Goal: Find specific page/section: Find specific page/section

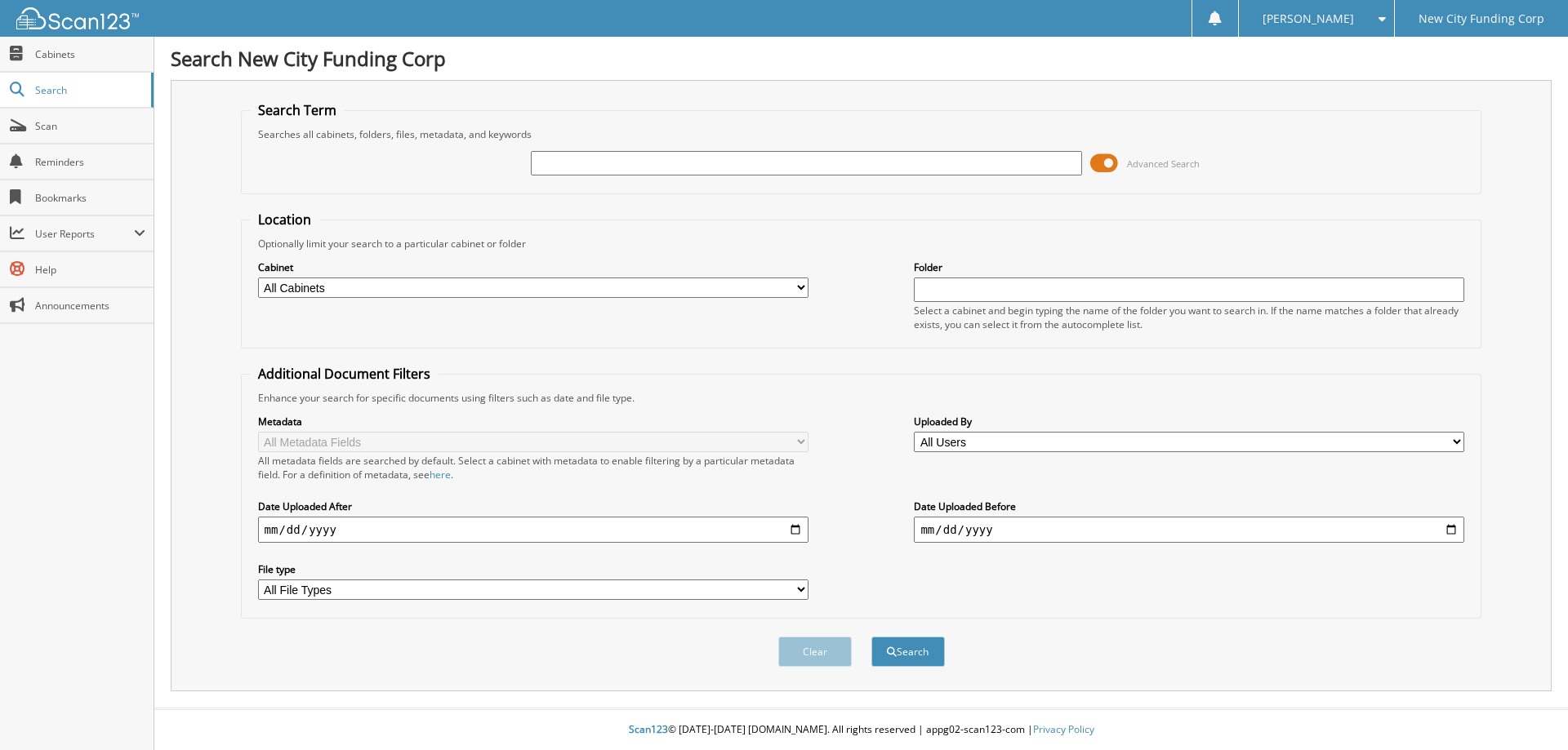
click at [743, 163] on input "text" at bounding box center [806, 163] width 550 height 24
type input "364946"
click at [872, 637] on button "Search" at bounding box center [908, 652] width 74 height 30
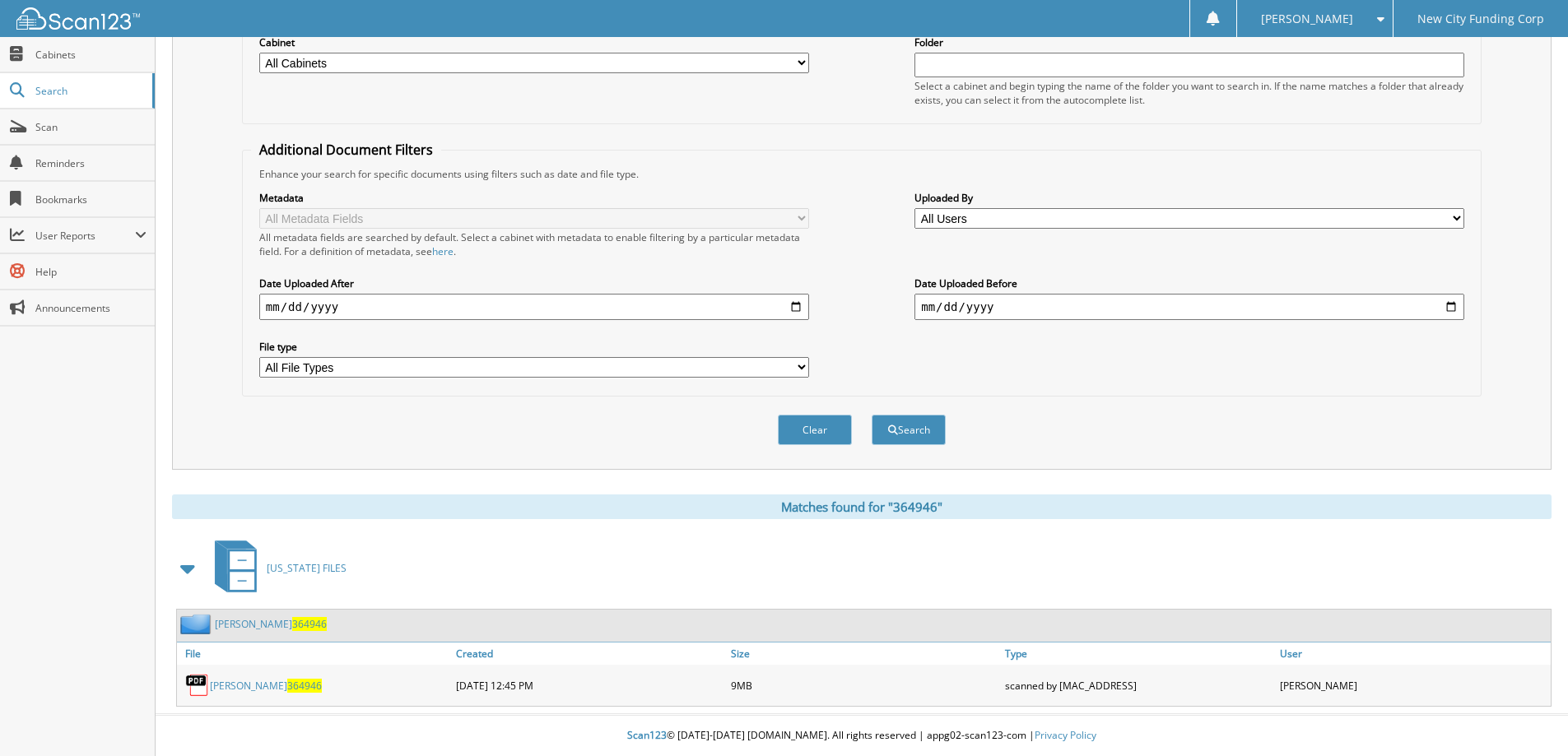
scroll to position [228, 0]
click at [242, 681] on link "[PERSON_NAME] 364946" at bounding box center [266, 686] width 112 height 14
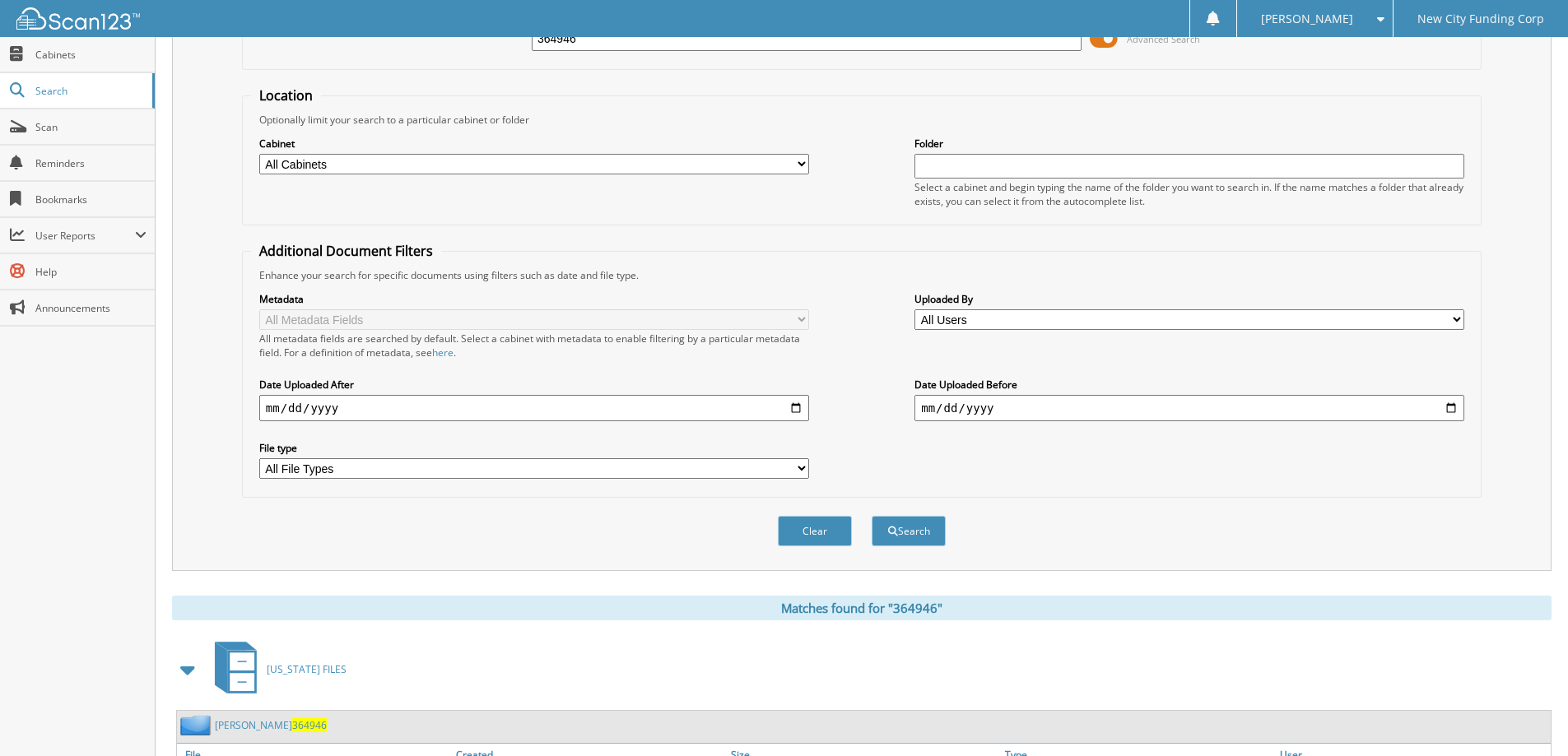
scroll to position [0, 0]
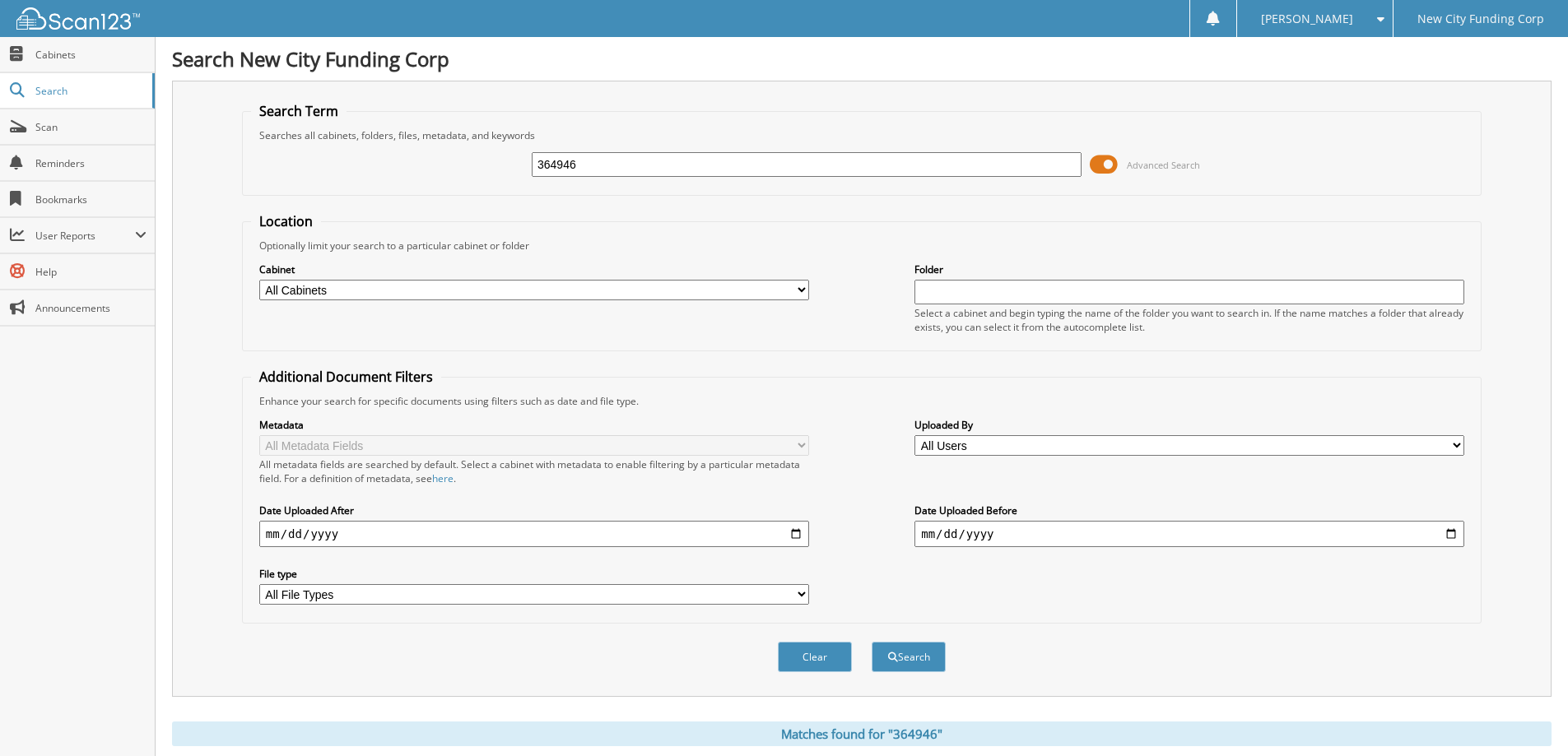
drag, startPoint x: 689, startPoint y: 170, endPoint x: 545, endPoint y: 163, distance: 144.2
click at [545, 163] on input "364946" at bounding box center [806, 164] width 550 height 25
type input "3"
type input "342222"
click at [872, 642] on button "Search" at bounding box center [909, 657] width 74 height 30
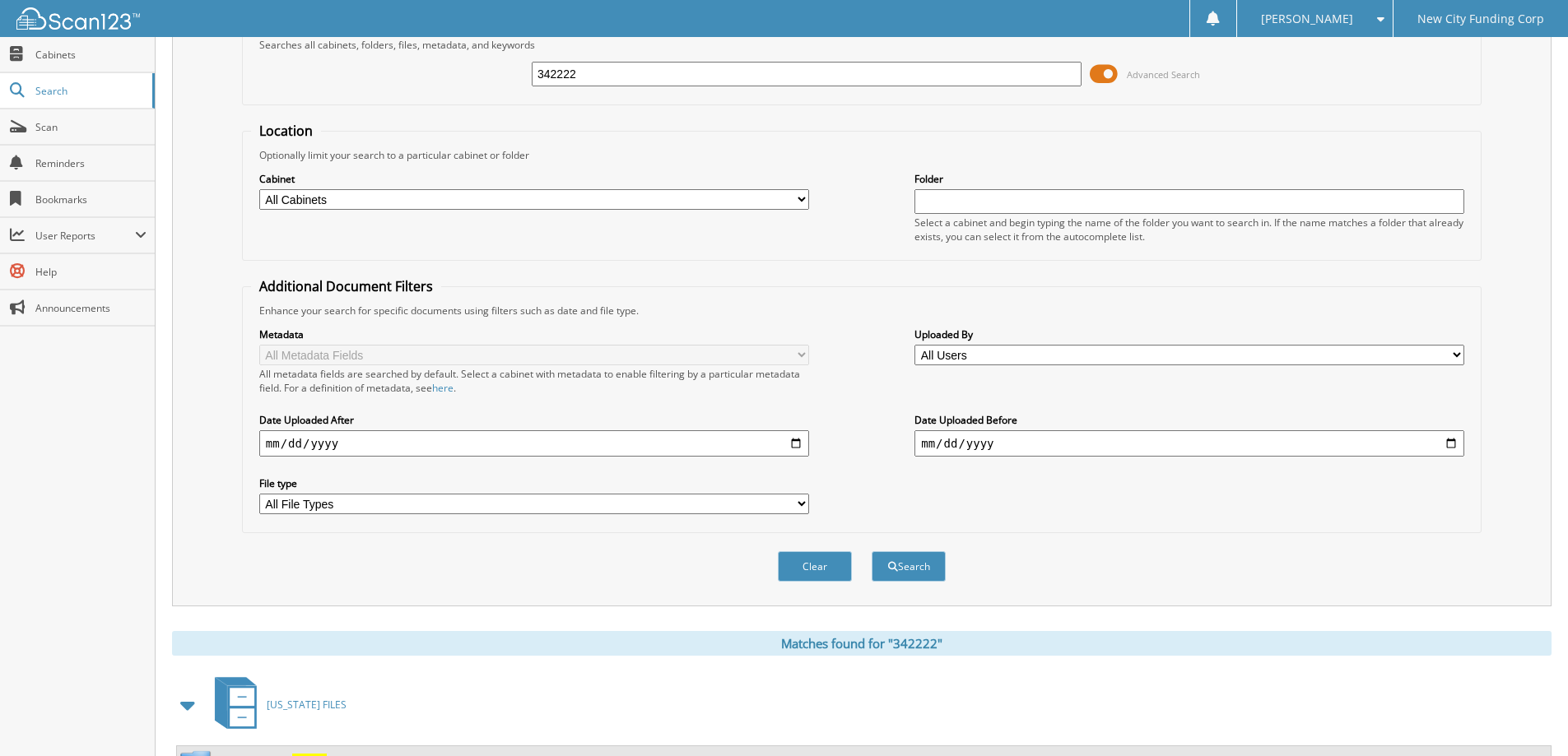
scroll to position [255, 0]
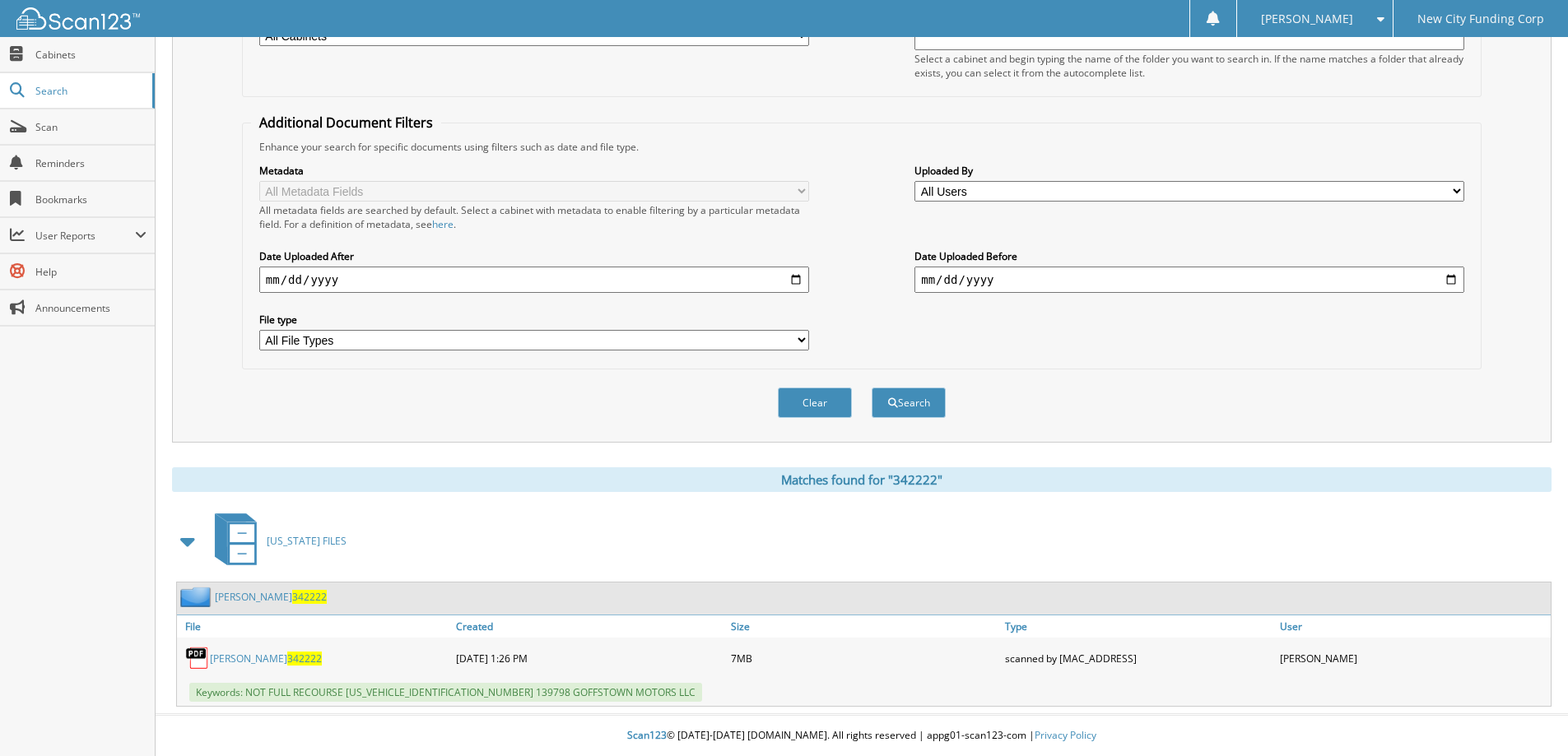
click at [274, 657] on link "[PERSON_NAME] 342222" at bounding box center [266, 658] width 112 height 14
click at [810, 388] on button "Clear" at bounding box center [815, 403] width 74 height 30
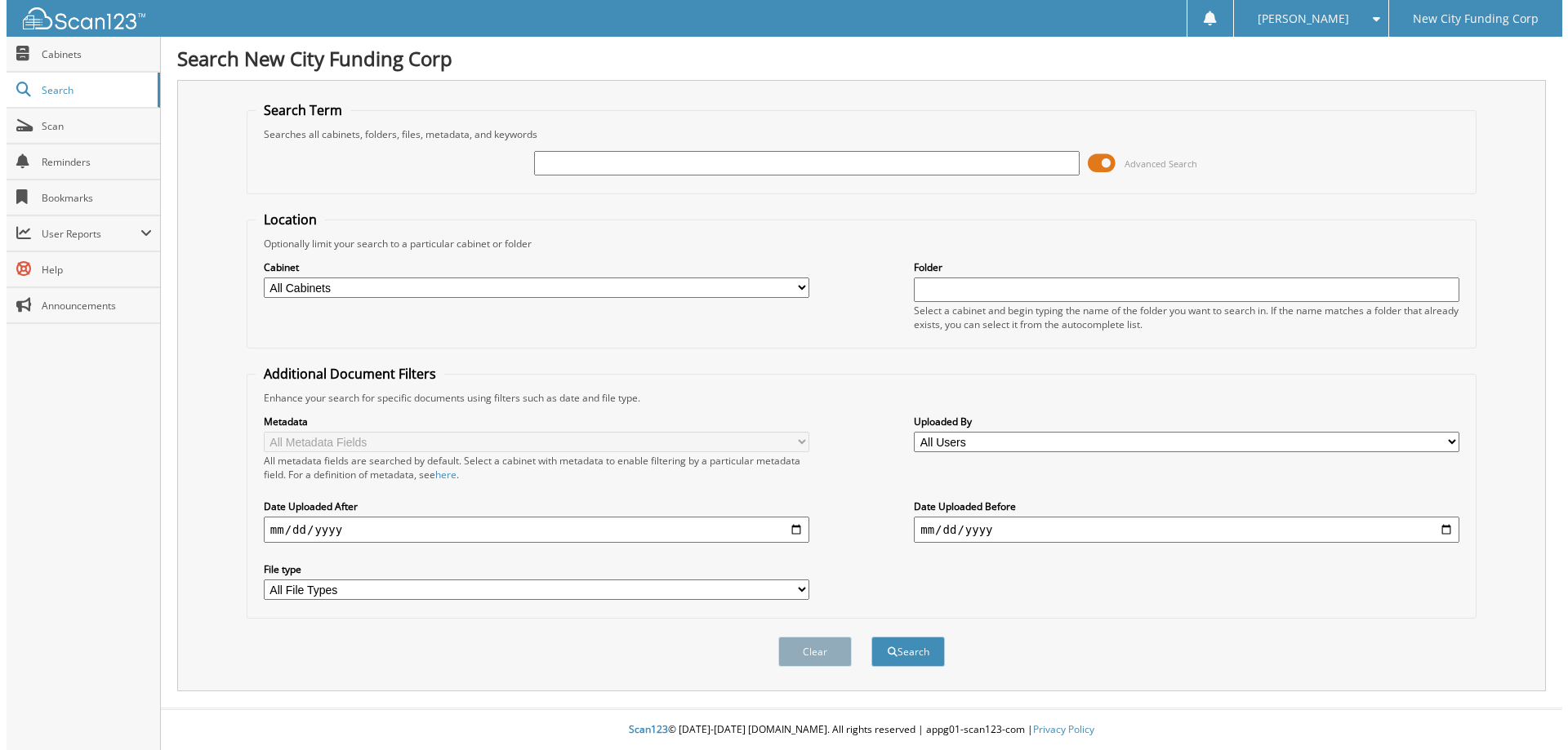
scroll to position [0, 0]
click at [726, 160] on input "text" at bounding box center [806, 163] width 550 height 24
type input "317176"
click at [872, 637] on button "Search" at bounding box center [908, 652] width 74 height 30
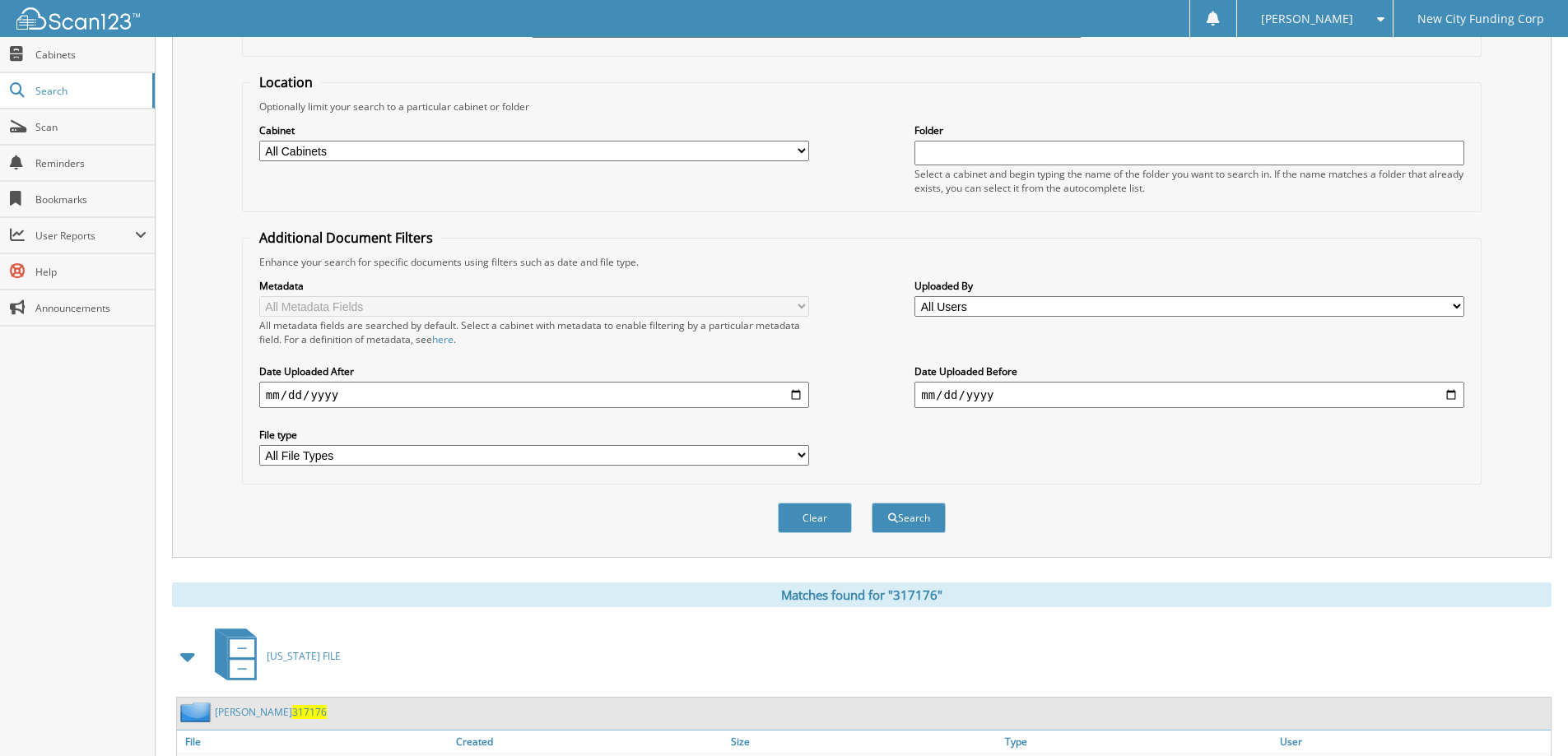
scroll to position [255, 0]
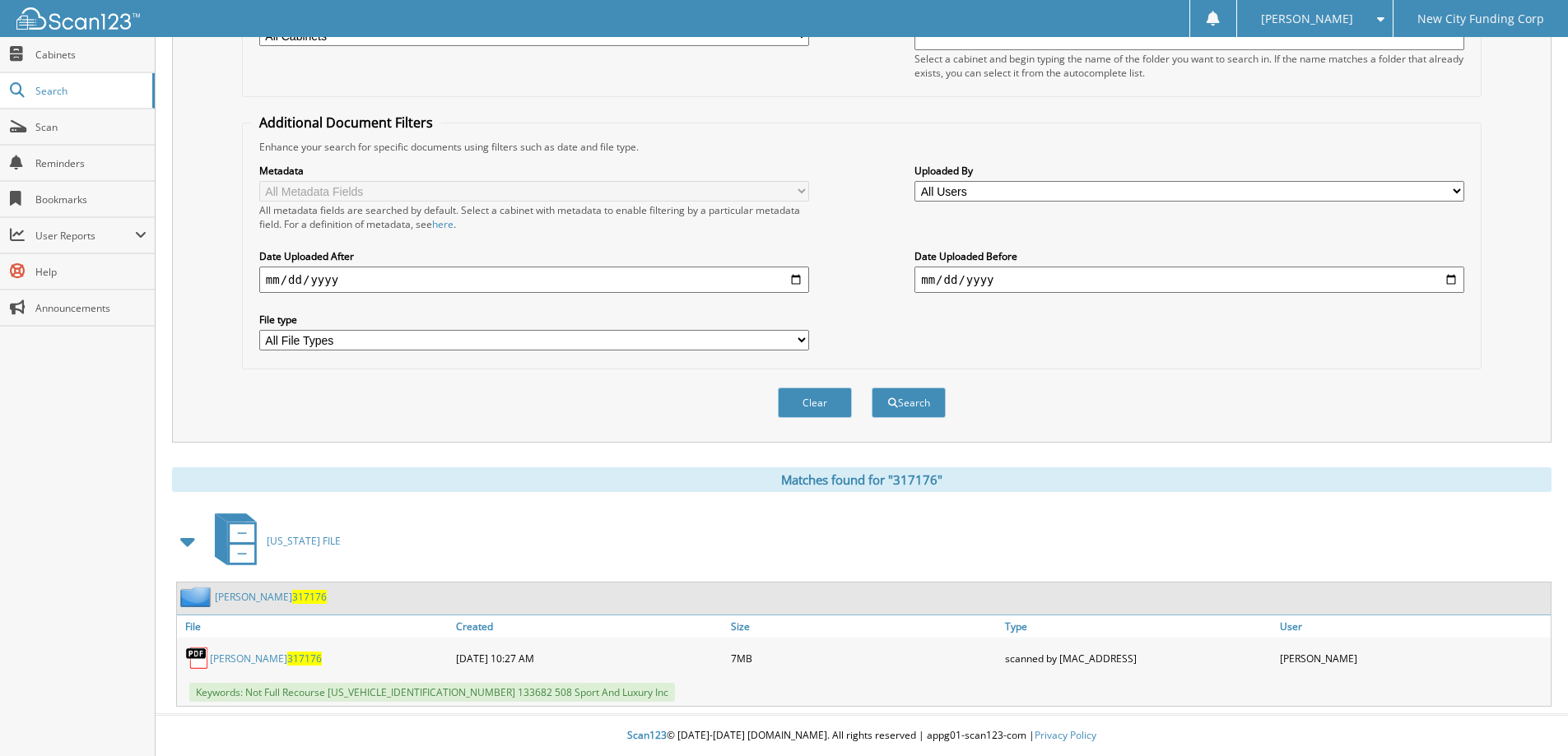
click at [240, 662] on link "Richard Baldassari 317176" at bounding box center [266, 658] width 112 height 14
